Goal: Task Accomplishment & Management: Use online tool/utility

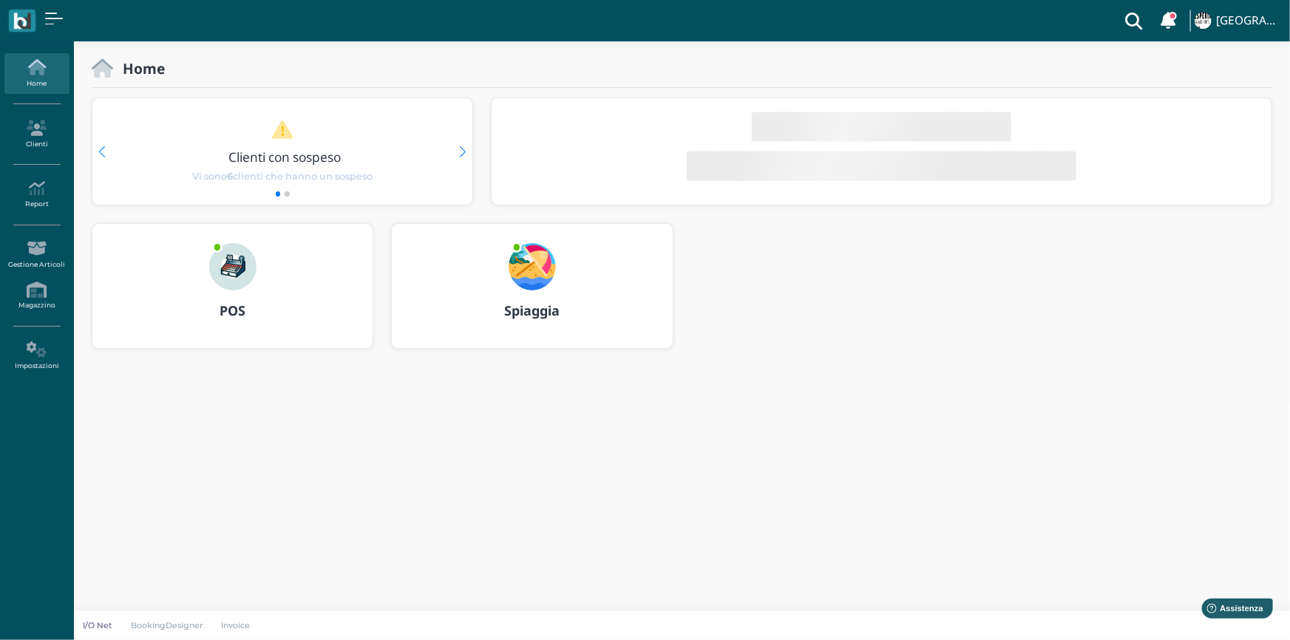
click at [534, 310] on b "Spiaggia" at bounding box center [531, 311] width 55 height 18
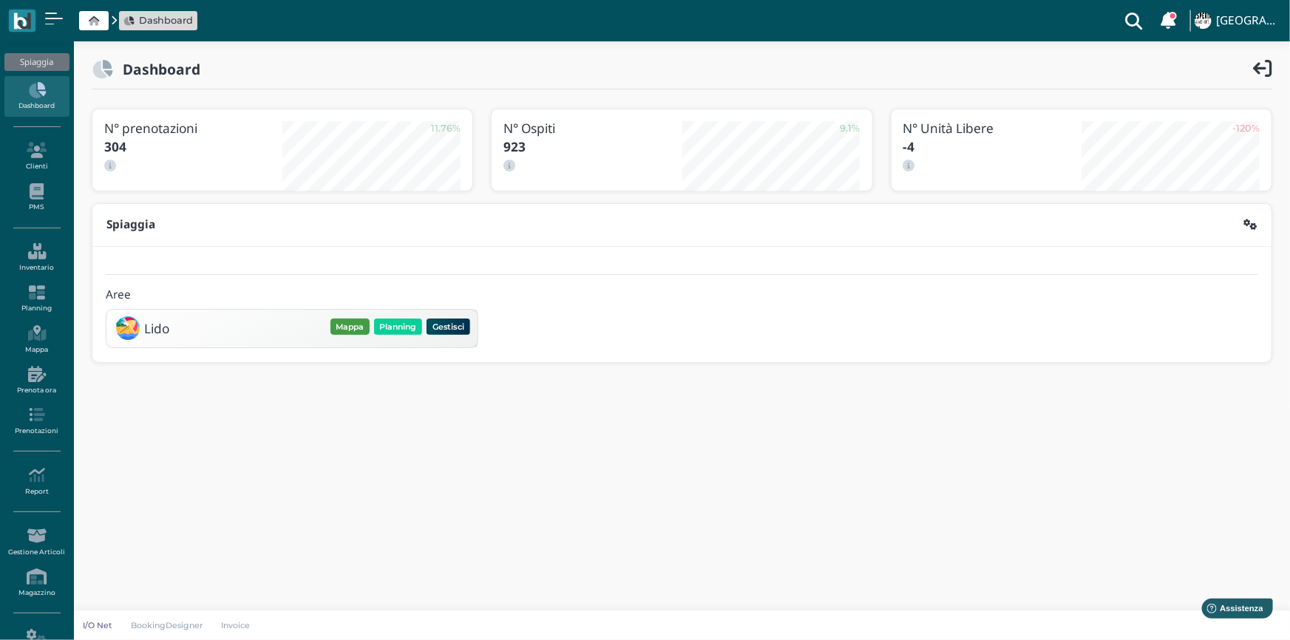
click at [348, 325] on button "Mappa" at bounding box center [350, 327] width 39 height 16
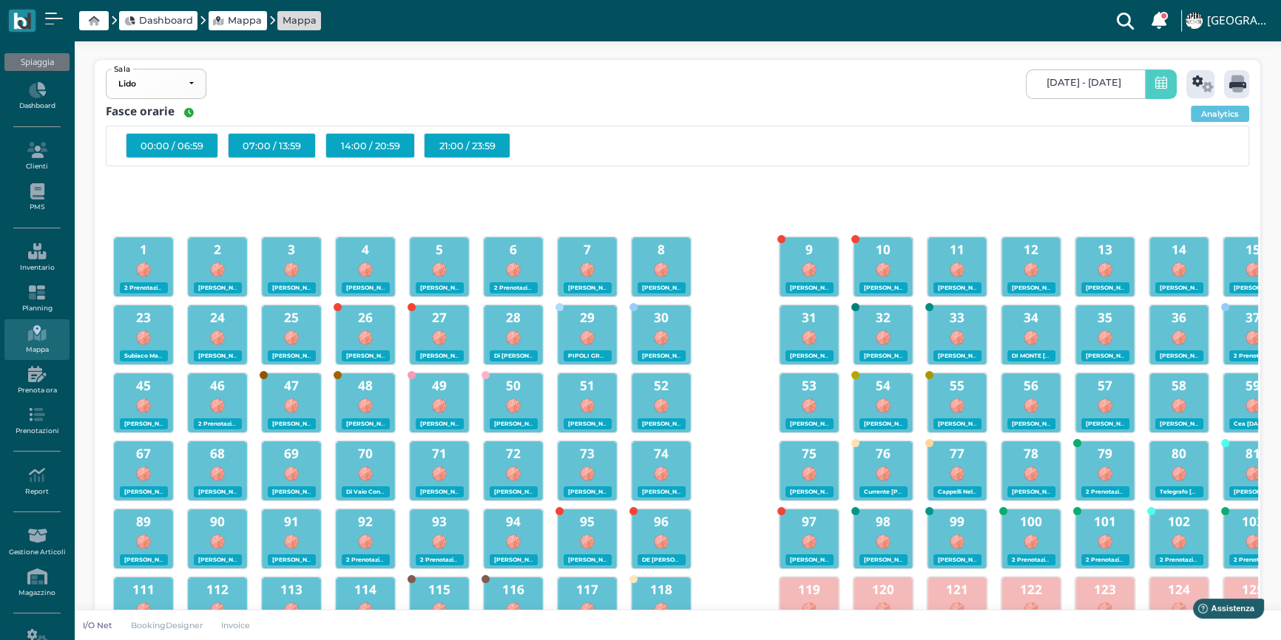
click at [1155, 89] on icon at bounding box center [1161, 84] width 12 height 16
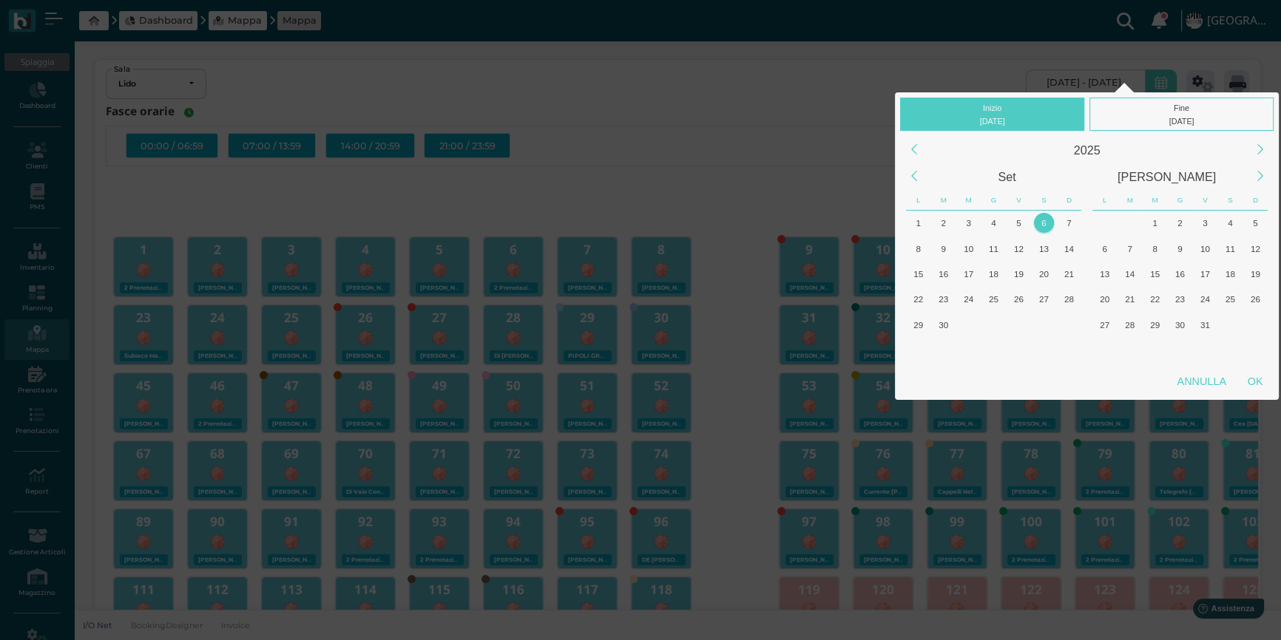
click at [1045, 225] on div "6" at bounding box center [1044, 223] width 20 height 20
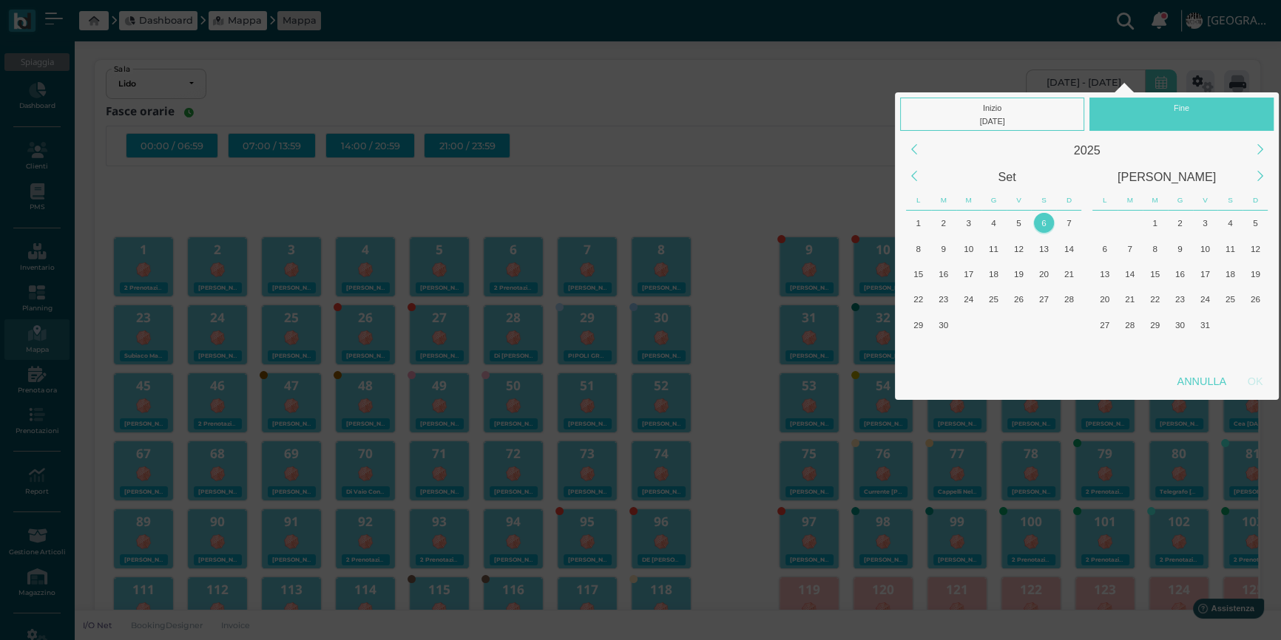
click at [1045, 225] on div "6" at bounding box center [1044, 223] width 20 height 20
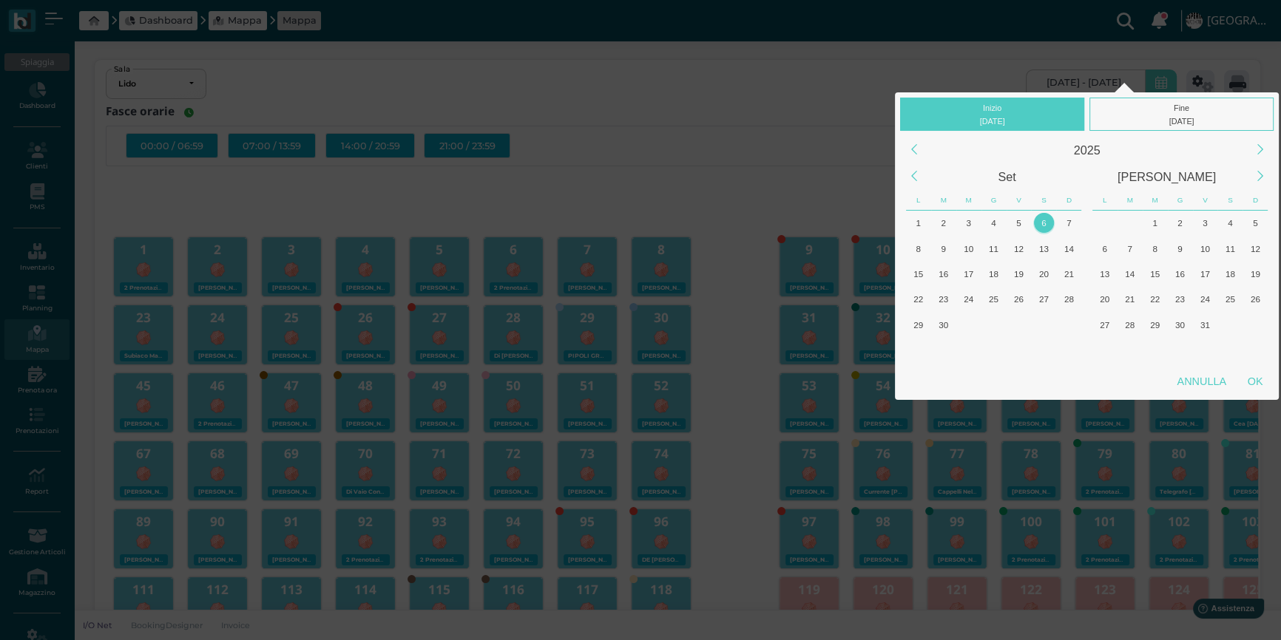
click at [1045, 225] on div "6" at bounding box center [1044, 223] width 20 height 20
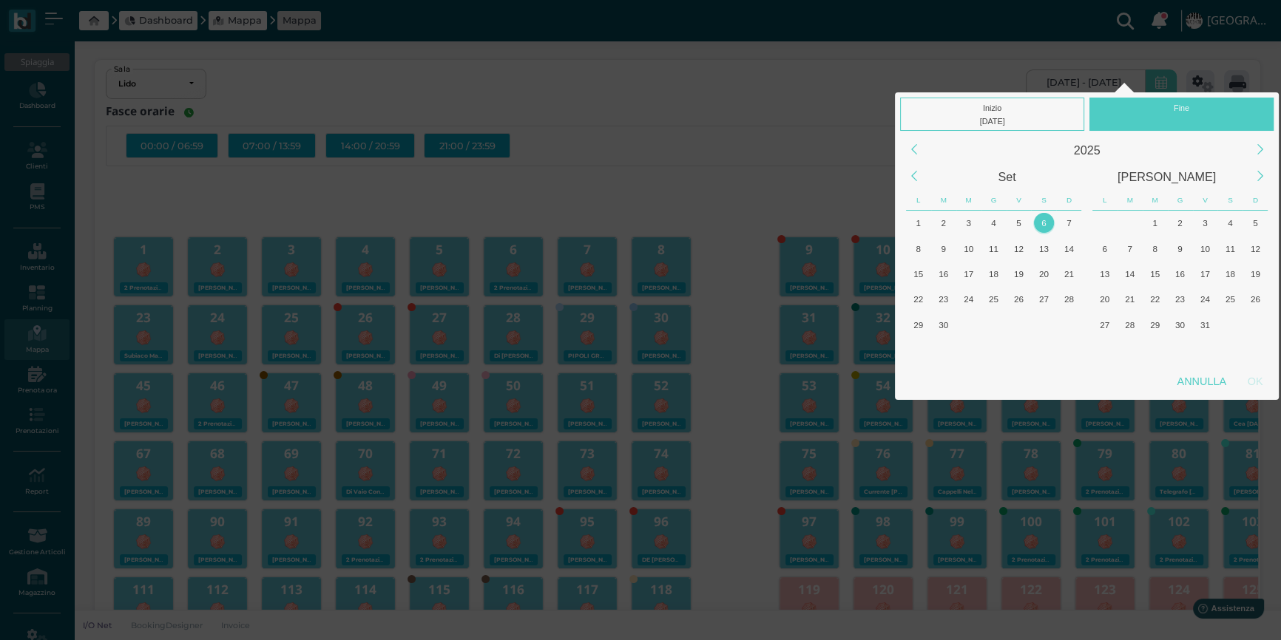
click at [1045, 223] on div "6" at bounding box center [1044, 223] width 20 height 20
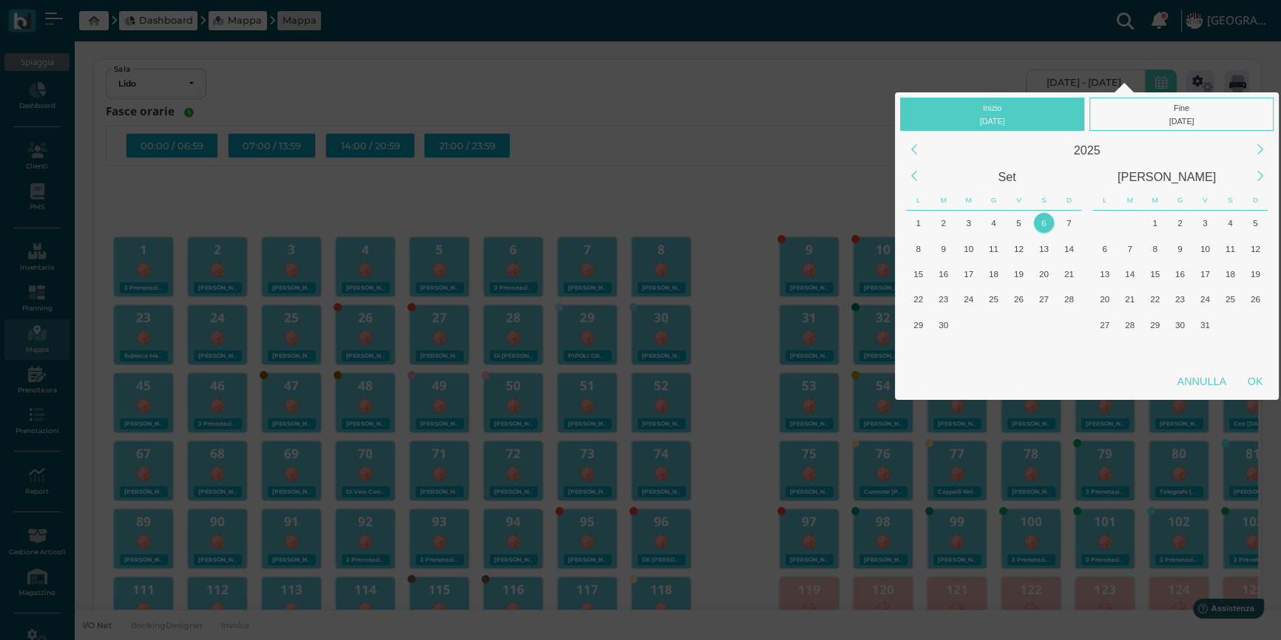
click at [1039, 220] on div "6" at bounding box center [1044, 223] width 20 height 20
click at [1253, 376] on div "OK" at bounding box center [1254, 381] width 37 height 27
type input "06/09/2025 - 06/09/2025"
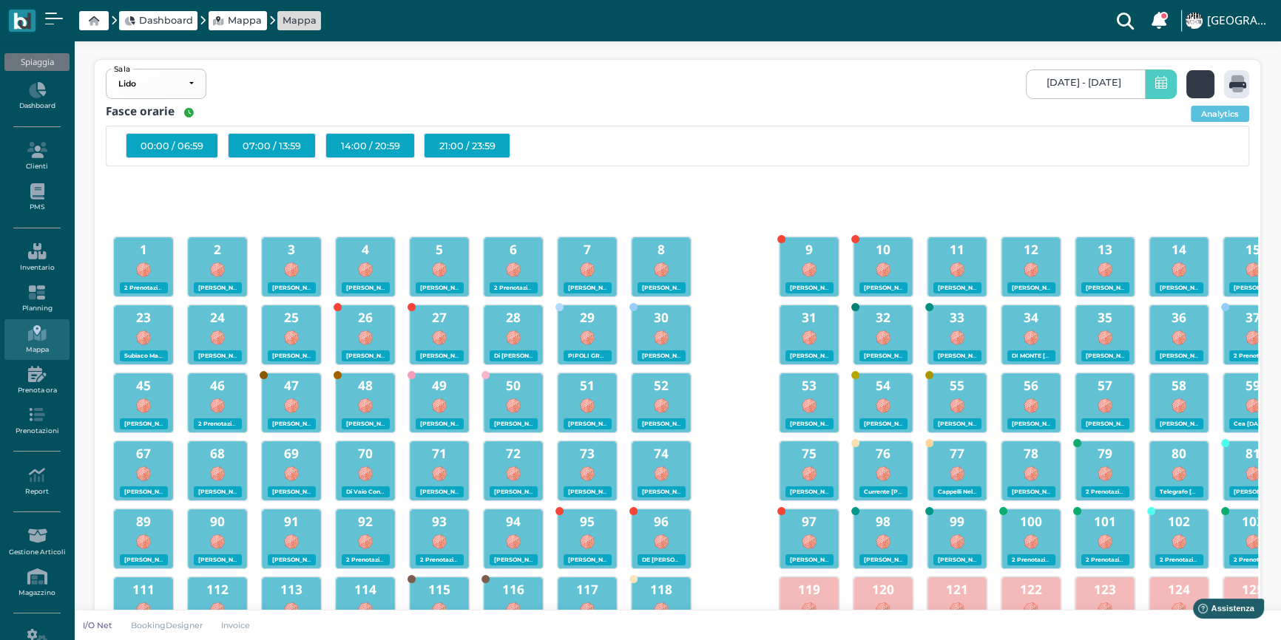
click at [1195, 82] on icon at bounding box center [1202, 83] width 21 height 17
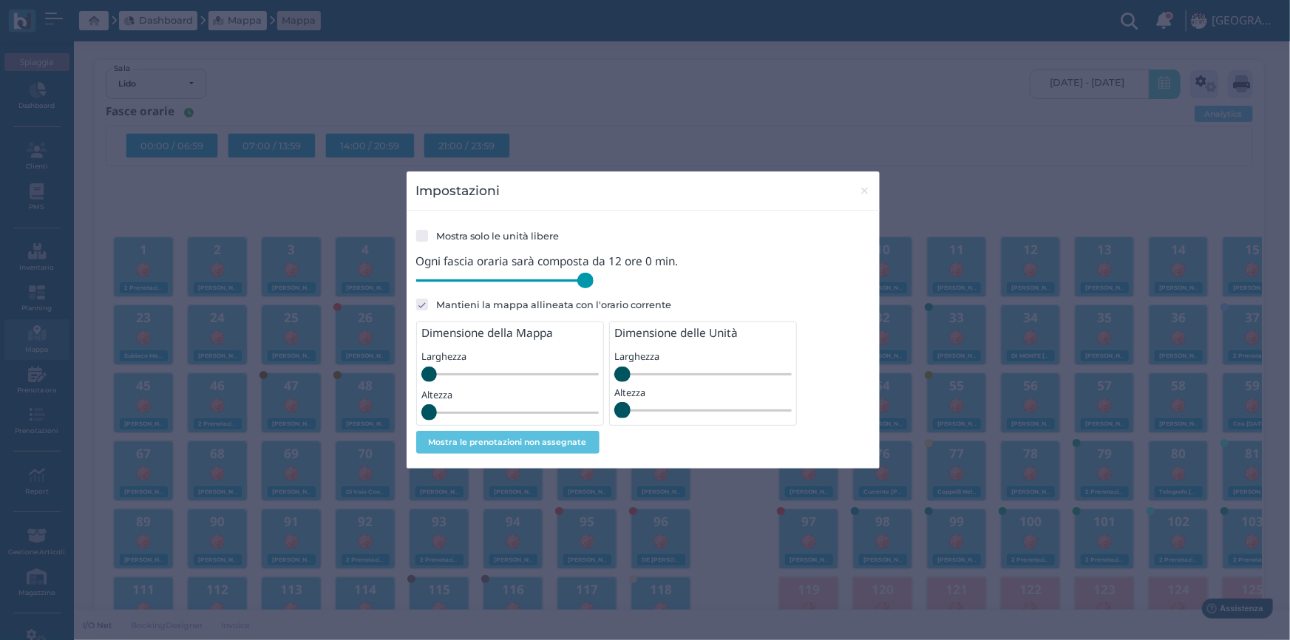
drag, startPoint x: 519, startPoint y: 282, endPoint x: 610, endPoint y: 285, distance: 91.0
type input "720"
click at [594, 285] on input "range" at bounding box center [504, 281] width 177 height 16
click at [861, 192] on span "×" at bounding box center [864, 190] width 11 height 19
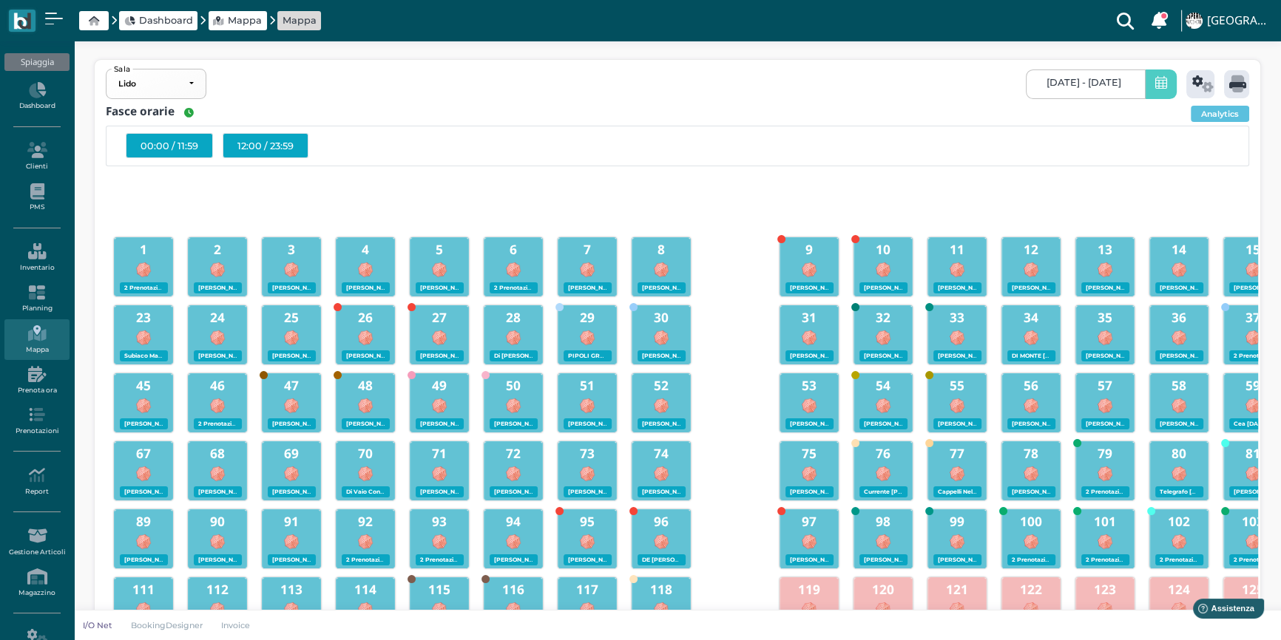
click at [288, 146] on div "12:00 / 23:59" at bounding box center [266, 145] width 86 height 25
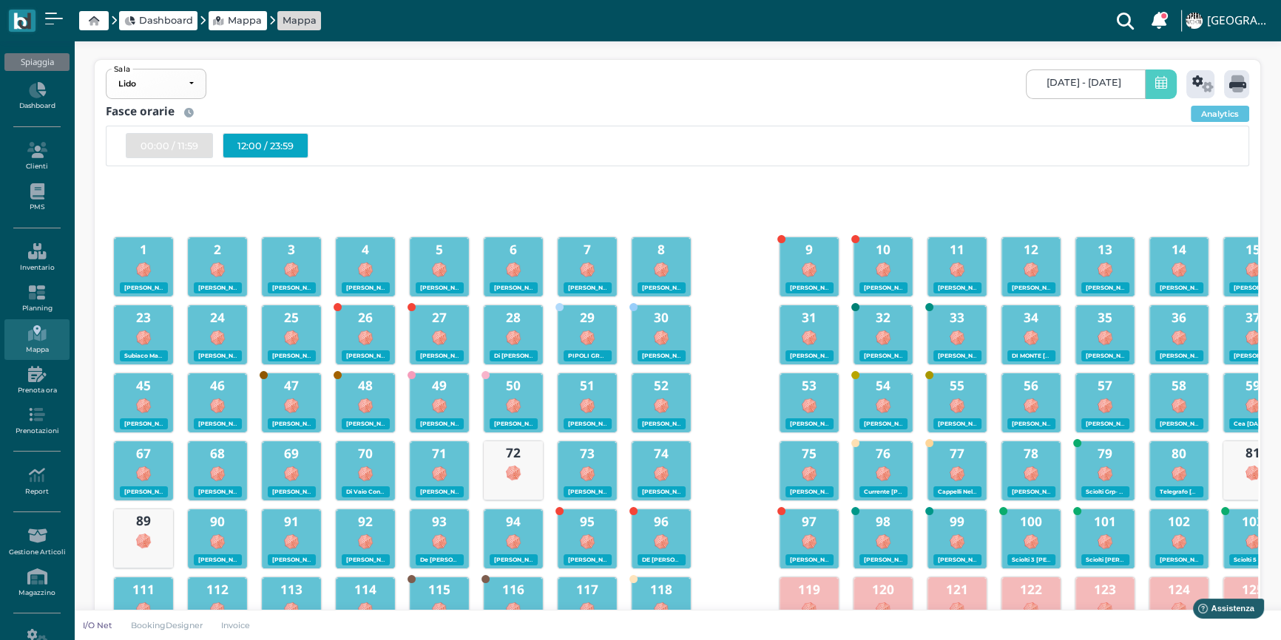
drag, startPoint x: 288, startPoint y: 146, endPoint x: 657, endPoint y: 174, distance: 369.3
click at [657, 174] on div at bounding box center [656, 189] width 59 height 30
click at [281, 145] on div "12:00 / 23:59" at bounding box center [266, 145] width 86 height 25
click at [1233, 84] on icon at bounding box center [1237, 83] width 17 height 17
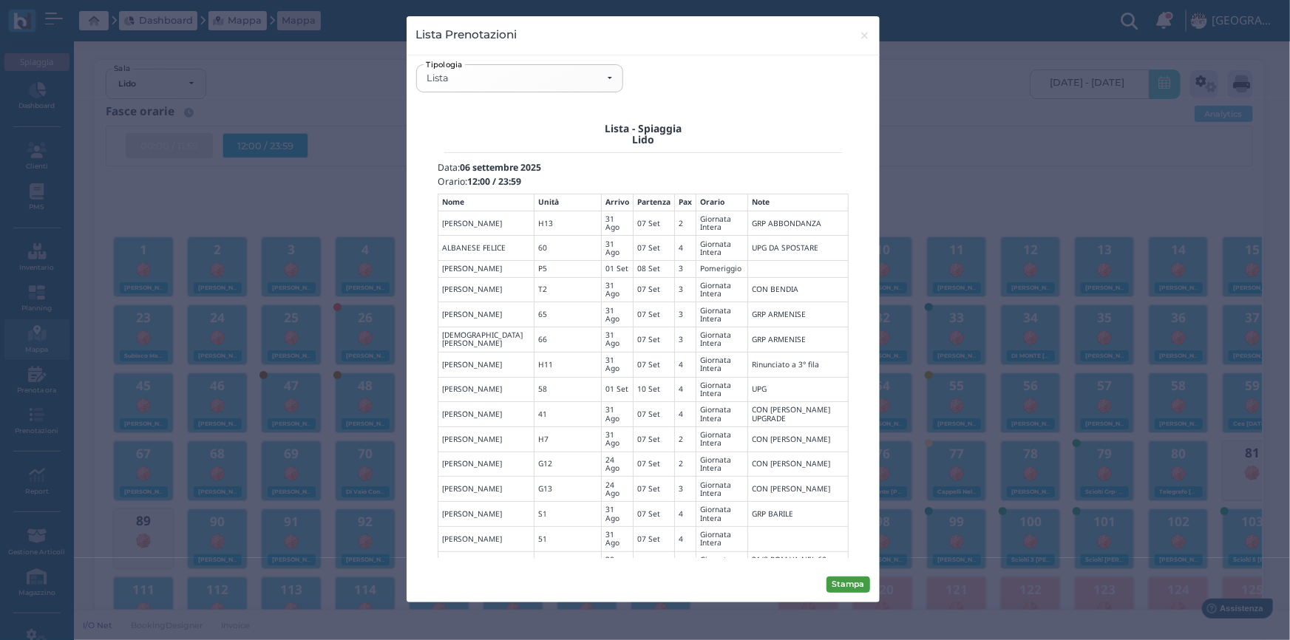
click at [848, 580] on button "Stampa" at bounding box center [849, 585] width 44 height 16
click at [608, 75] on div "Lista" at bounding box center [520, 78] width 186 height 12
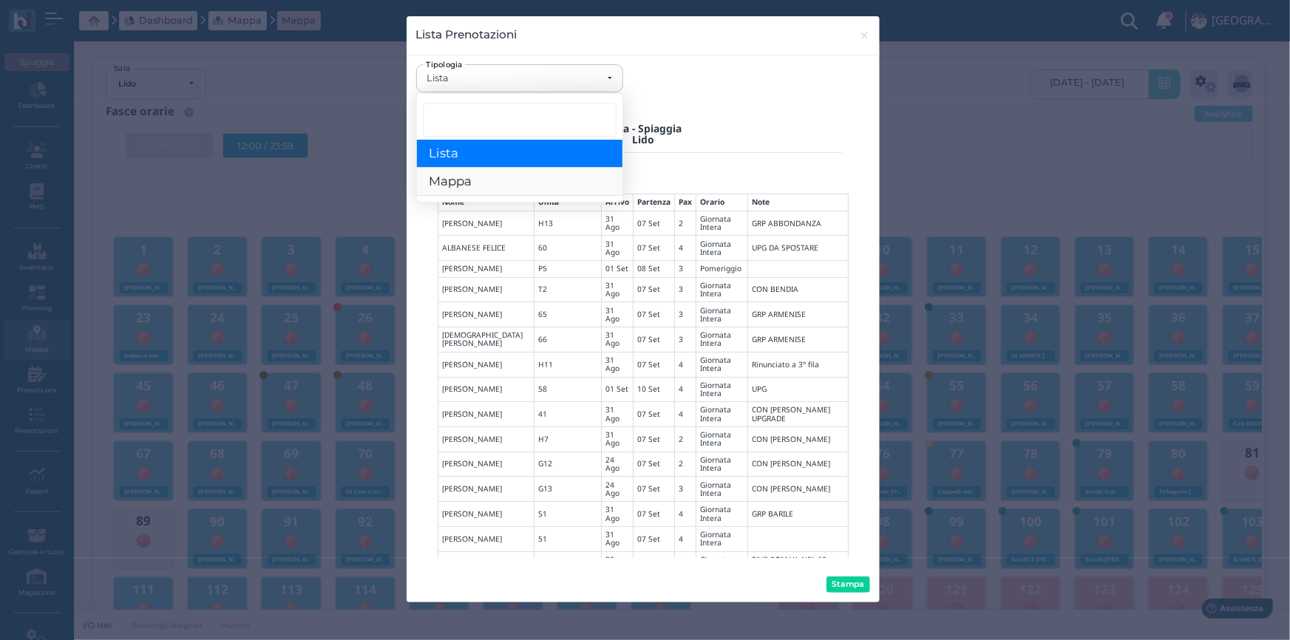
click at [538, 191] on link "Mappa" at bounding box center [520, 183] width 206 height 28
select select "map"
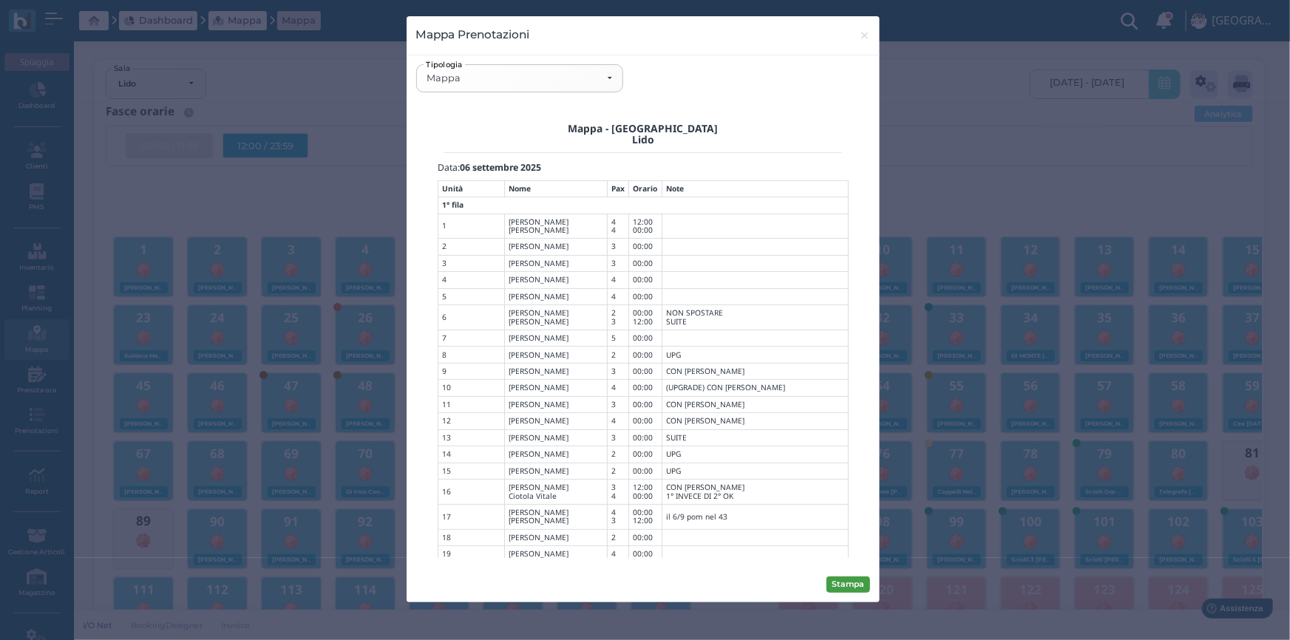
click at [847, 578] on button "Stampa" at bounding box center [849, 585] width 44 height 16
click at [865, 38] on span "×" at bounding box center [864, 35] width 11 height 19
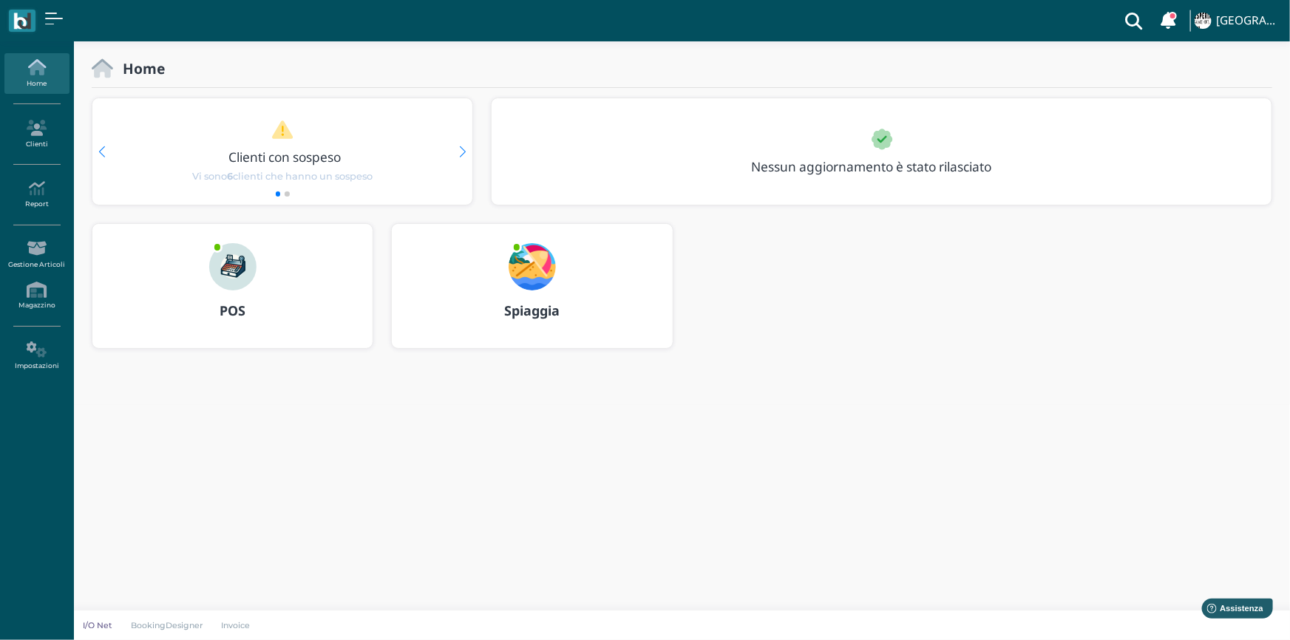
click at [230, 306] on b "POS" at bounding box center [233, 311] width 26 height 18
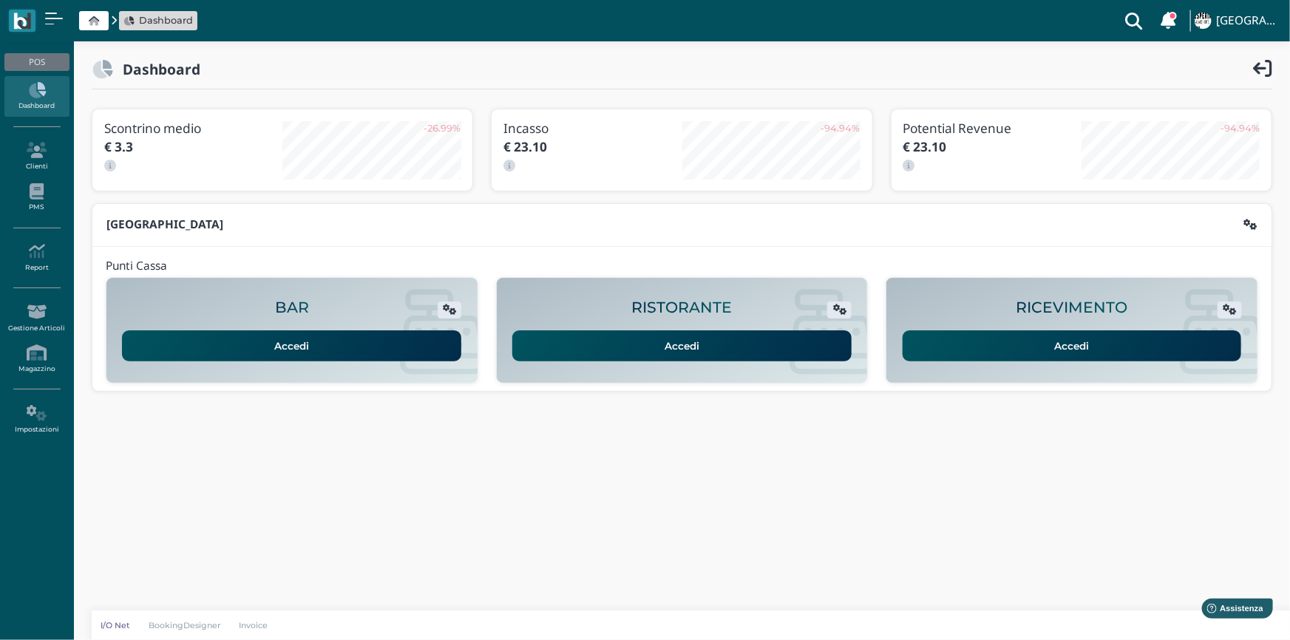
click at [1086, 341] on link "Accedi" at bounding box center [1072, 346] width 339 height 31
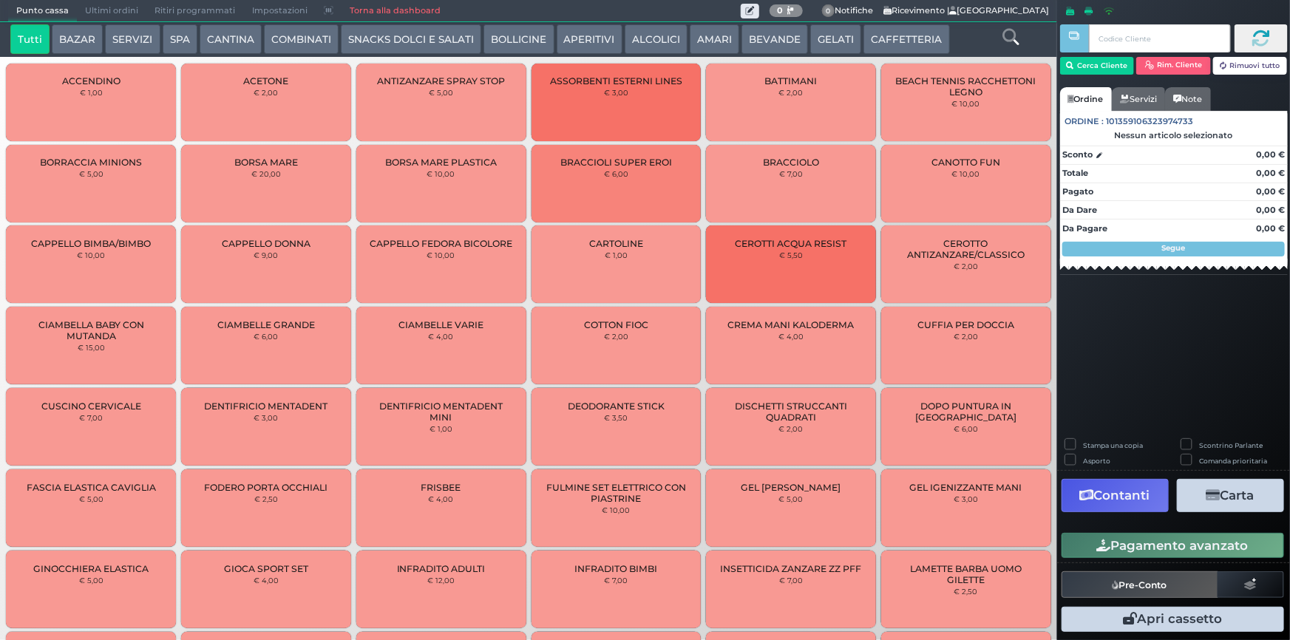
click at [830, 35] on button "GELATI" at bounding box center [835, 39] width 51 height 30
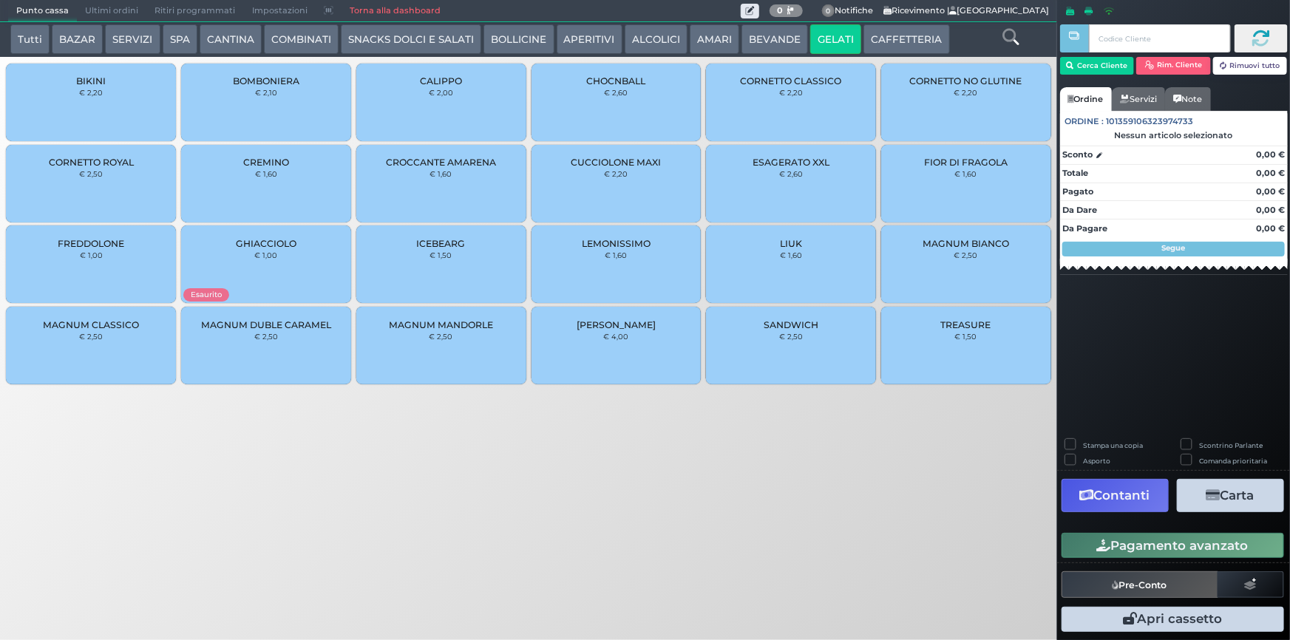
click at [415, 328] on span "MAGNUM MANDORLE" at bounding box center [441, 324] width 104 height 11
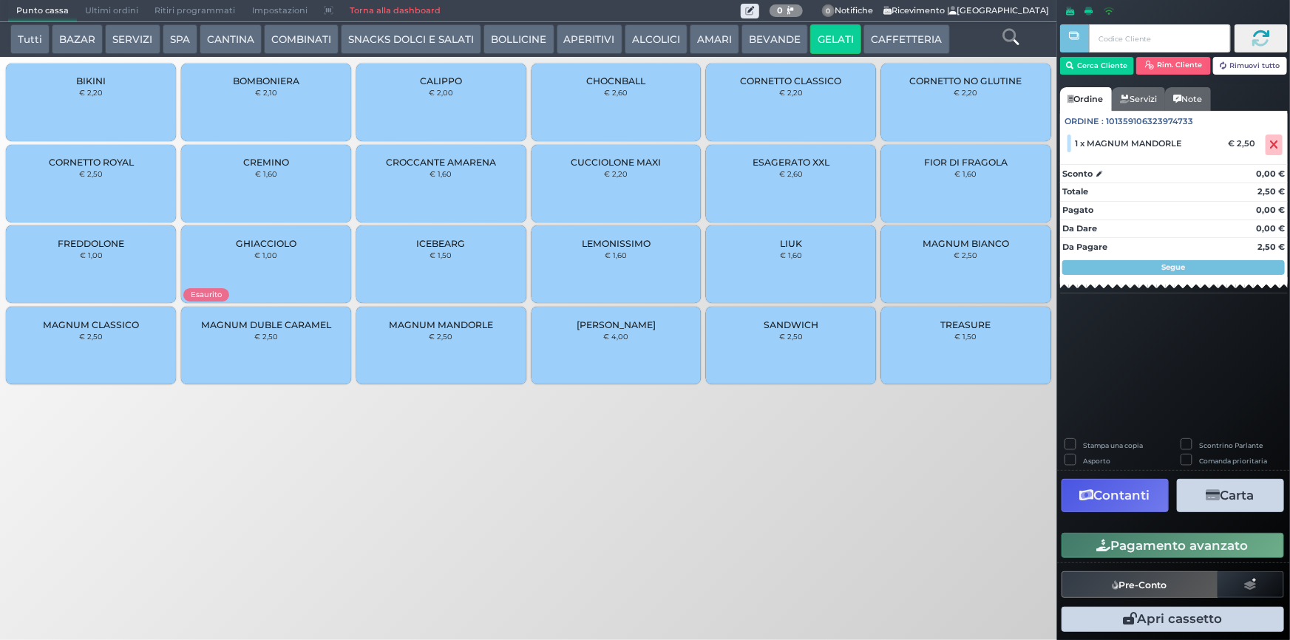
click at [572, 180] on div "CUCCIOLONE MAXI € 2,20" at bounding box center [617, 184] width 170 height 78
